Goal: Information Seeking & Learning: Learn about a topic

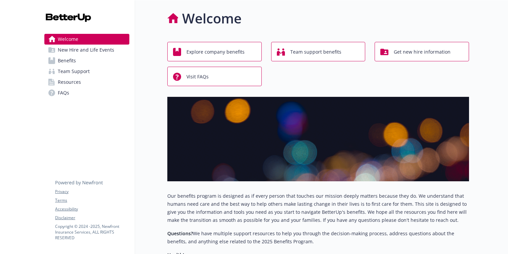
click at [82, 60] on link "Benefits" at bounding box center [86, 60] width 85 height 11
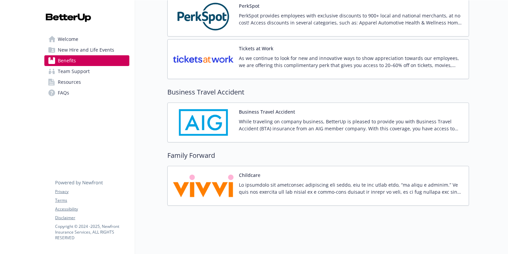
click at [219, 179] on img at bounding box center [203, 186] width 60 height 29
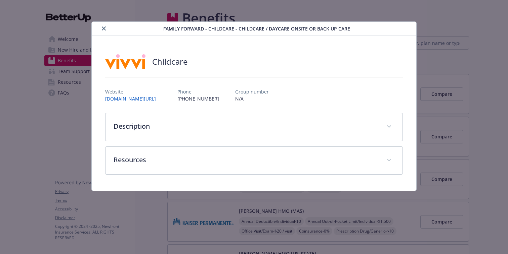
scroll to position [1544, 0]
